Goal: Find specific page/section: Find specific page/section

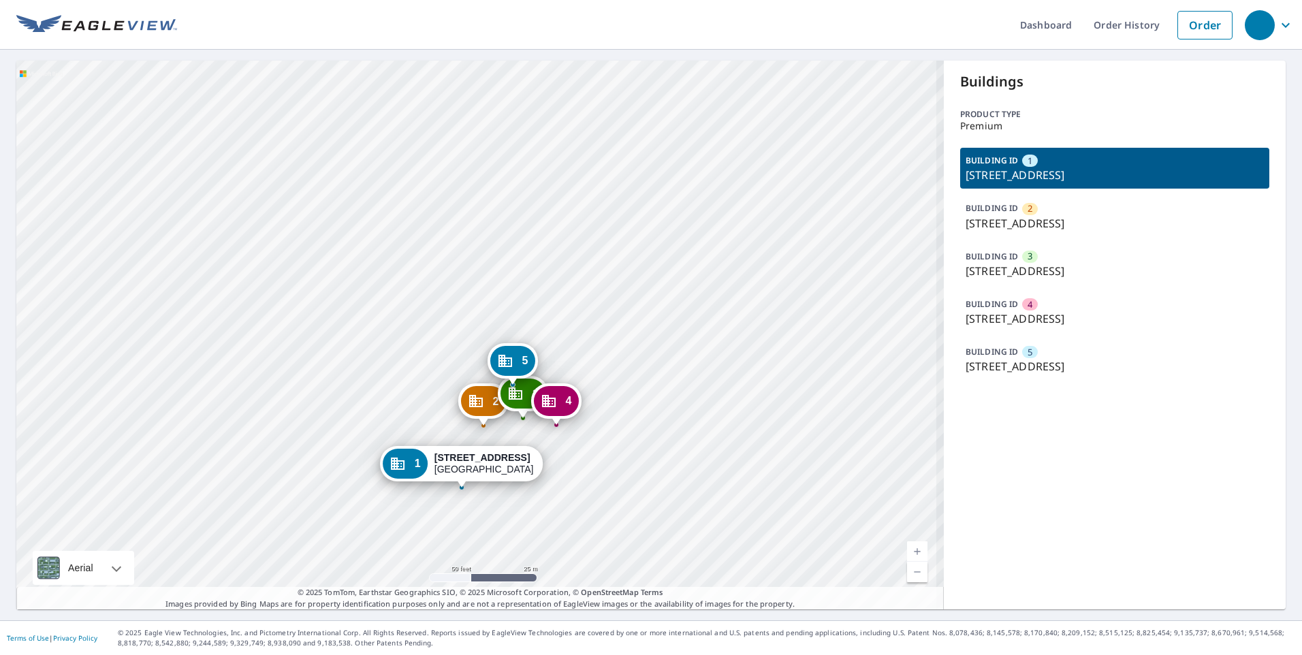
drag, startPoint x: 463, startPoint y: 342, endPoint x: 488, endPoint y: 195, distance: 149.3
click at [485, 195] on div "2 [STREET_ADDRESS] [GEOGRAPHIC_DATA][STREET_ADDRESS] 4 [STREET_ADDRESS] 5 [STRE…" at bounding box center [480, 335] width 928 height 549
